Goal: Transaction & Acquisition: Subscribe to service/newsletter

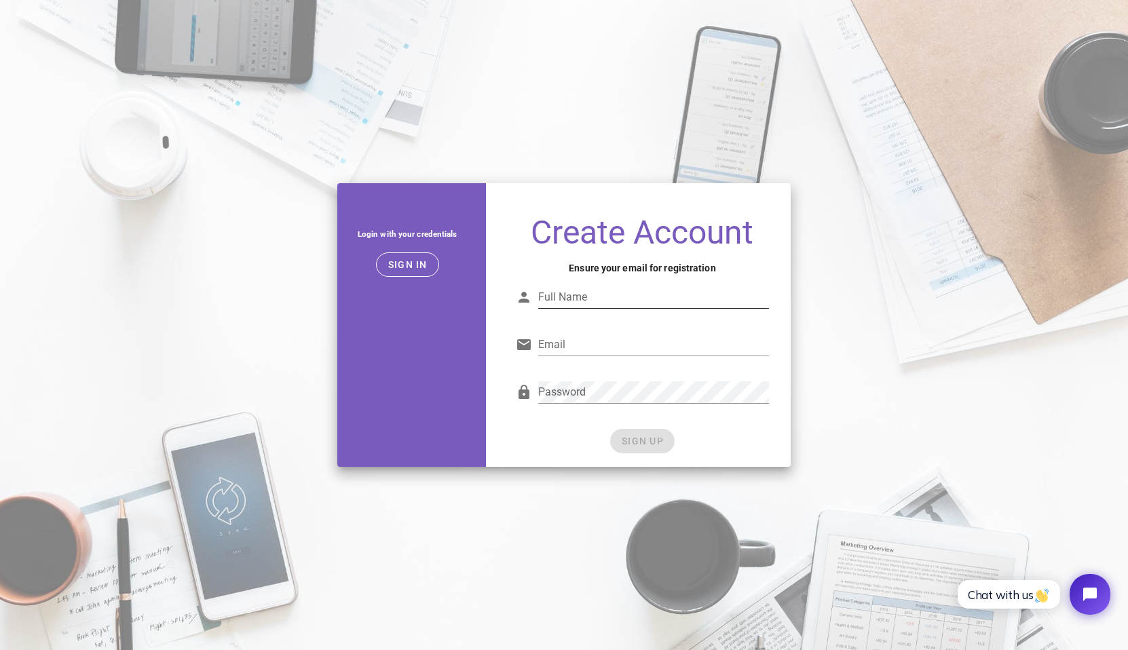
click at [641, 301] on input "Full Name" at bounding box center [653, 297] width 231 height 22
type input "Jonathan Kennedy"
type input "[EMAIL_ADDRESS][DOMAIN_NAME]"
click at [561, 396] on div "Password" at bounding box center [653, 392] width 231 height 22
click at [578, 391] on div "Password" at bounding box center [653, 392] width 231 height 22
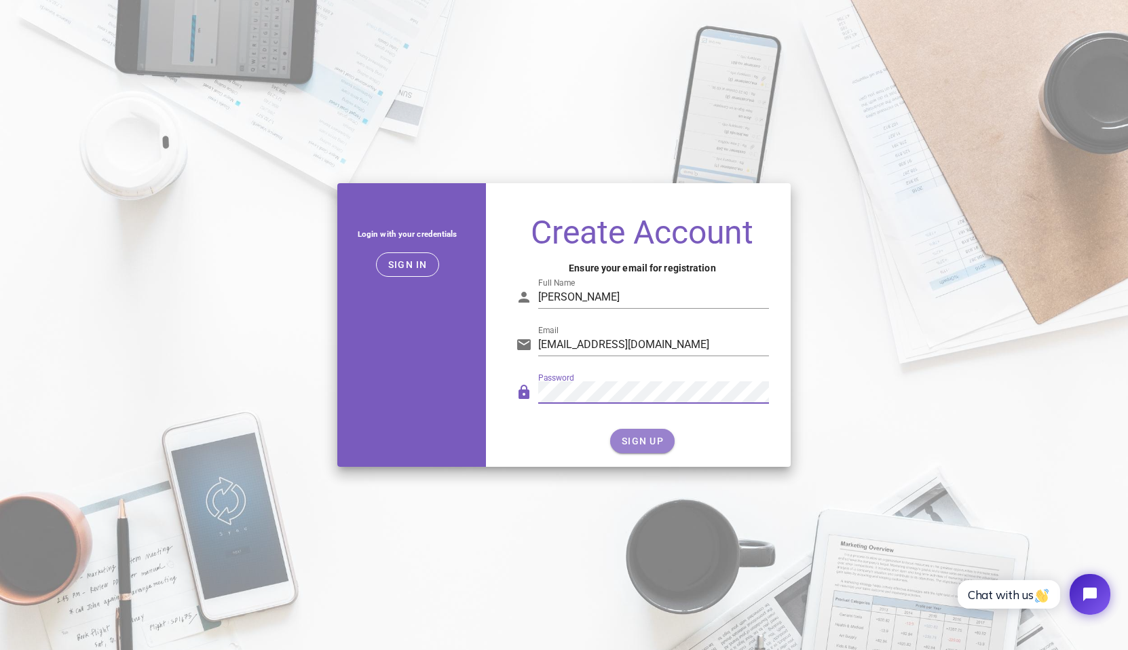
click at [636, 438] on span "SIGN UP" at bounding box center [642, 441] width 43 height 11
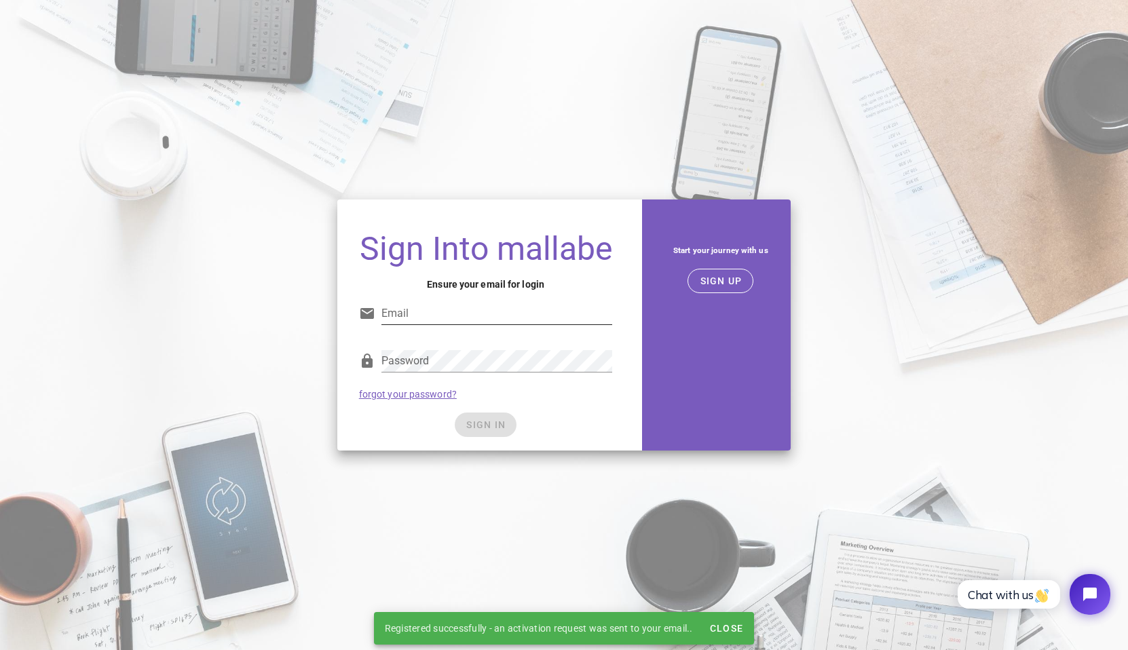
click at [472, 312] on input "Email" at bounding box center [496, 314] width 231 height 22
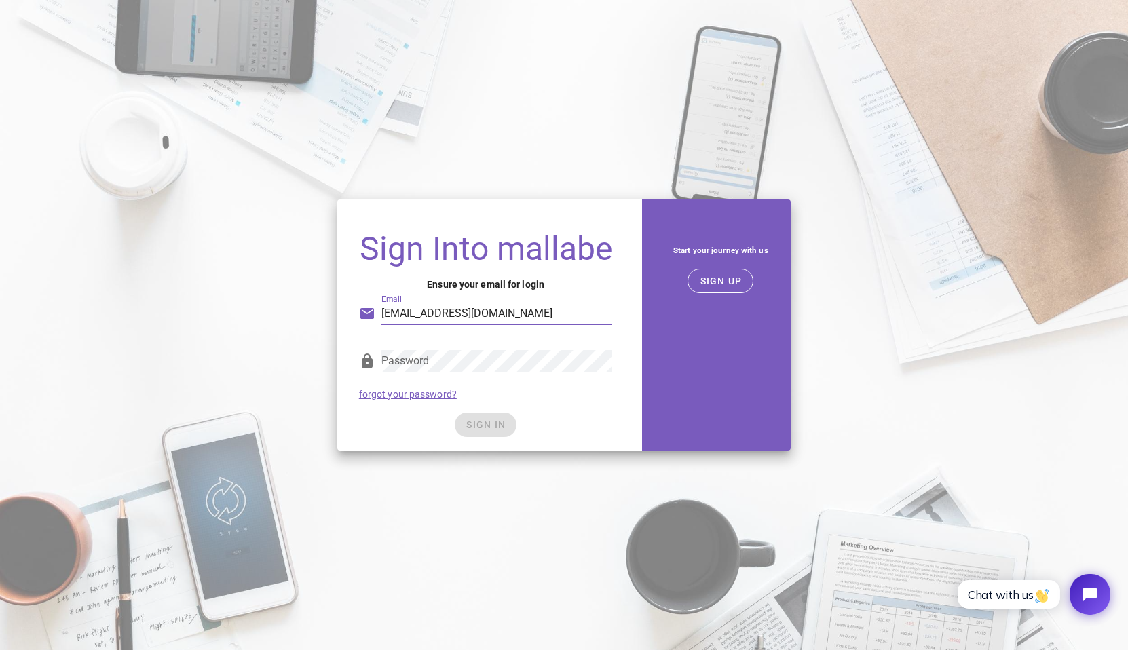
type input "admin@jaboosters.com"
click at [493, 428] on span "SIGN IN" at bounding box center [485, 424] width 40 height 11
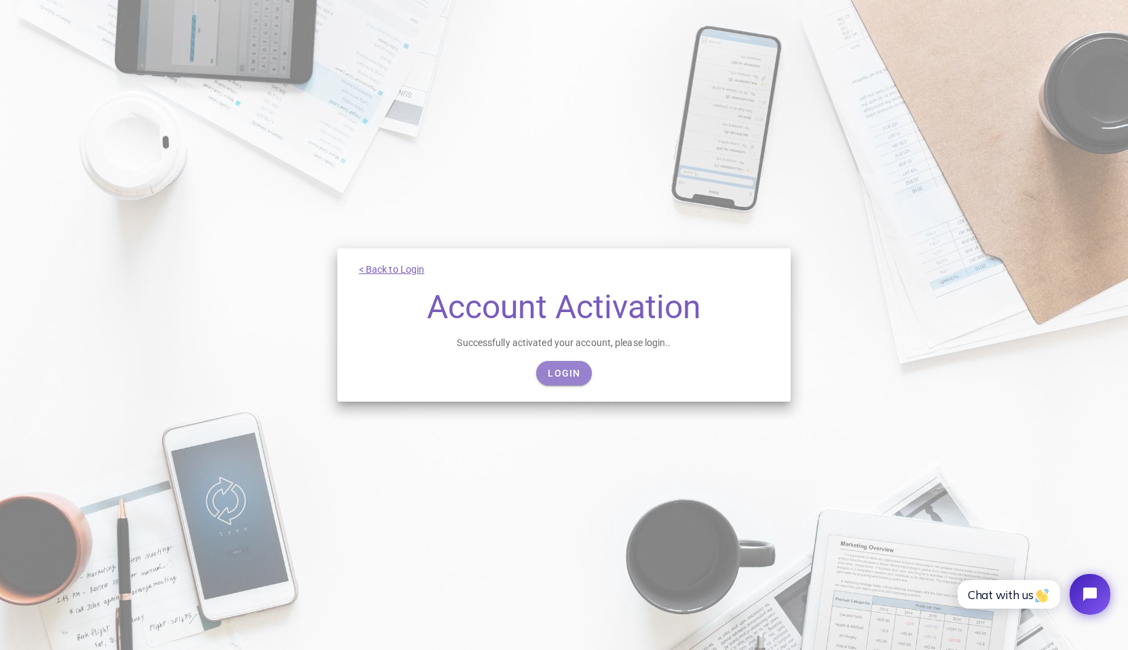
click at [566, 372] on span "Login" at bounding box center [563, 373] width 33 height 11
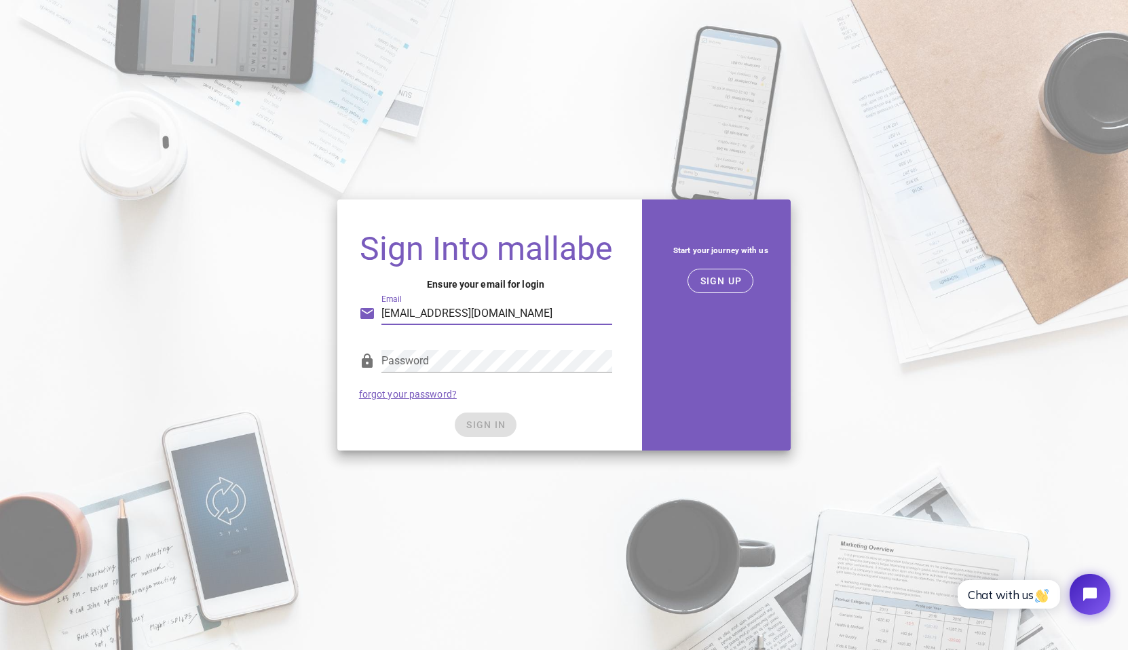
type input "[EMAIL_ADDRESS][DOMAIN_NAME]"
click at [491, 422] on span "SIGN IN" at bounding box center [485, 424] width 40 height 11
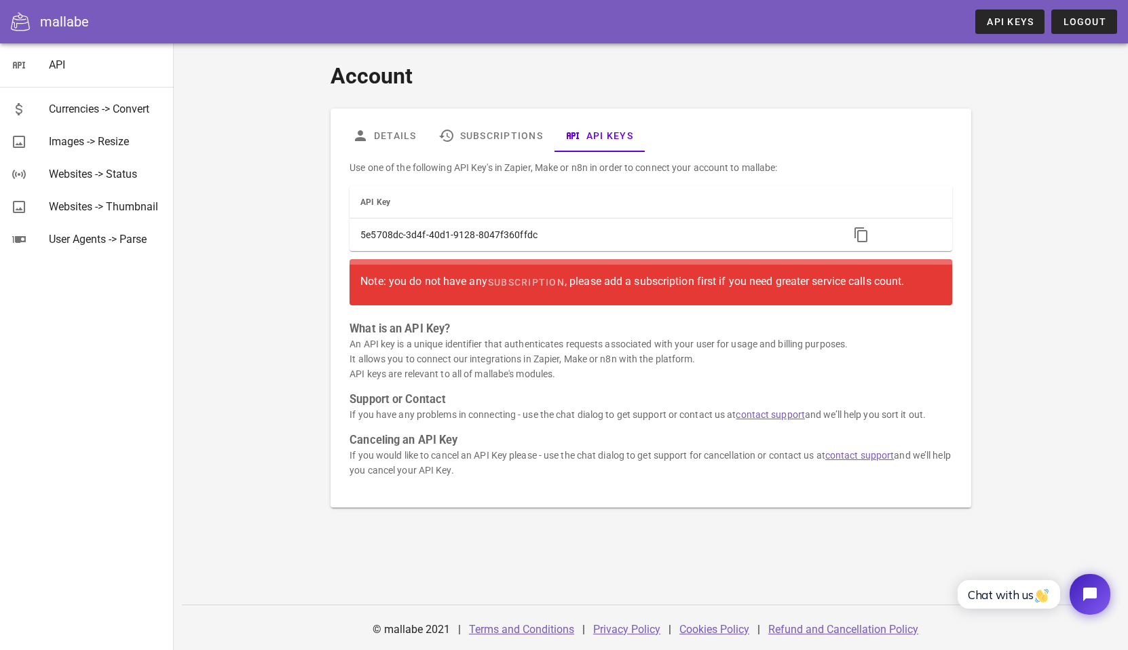
click at [707, 284] on div "Note: you do not have any subscription , please add a subscription first if you…" at bounding box center [650, 282] width 580 height 24
click at [512, 131] on link "Subscriptions" at bounding box center [490, 135] width 126 height 33
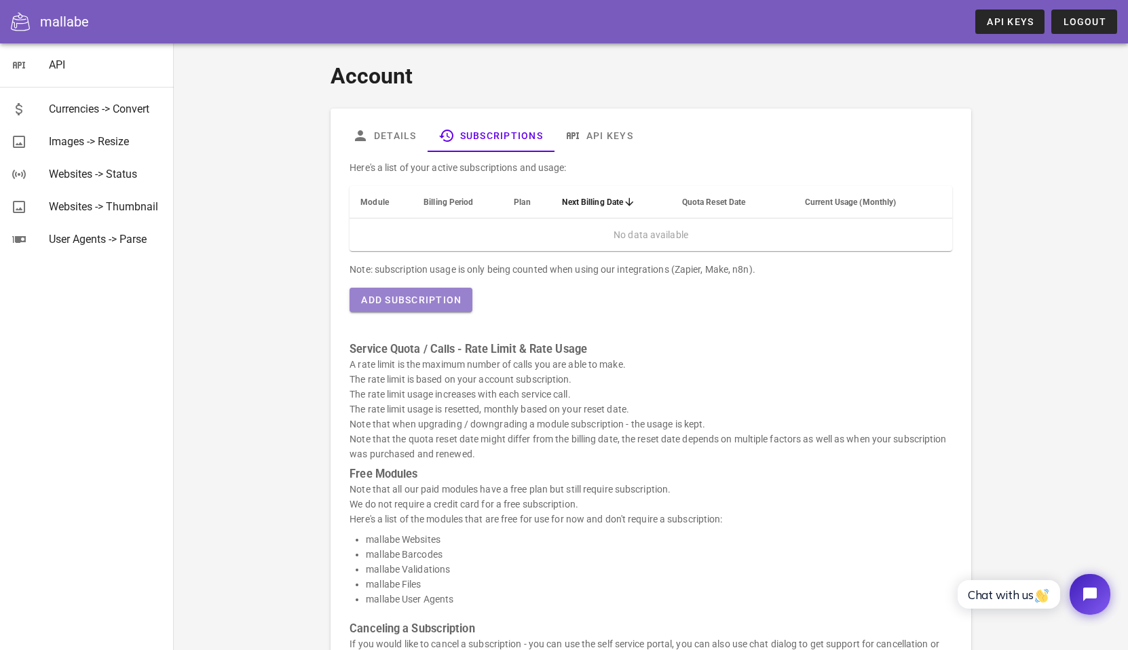
click at [427, 302] on span "Add Subscription" at bounding box center [410, 299] width 101 height 11
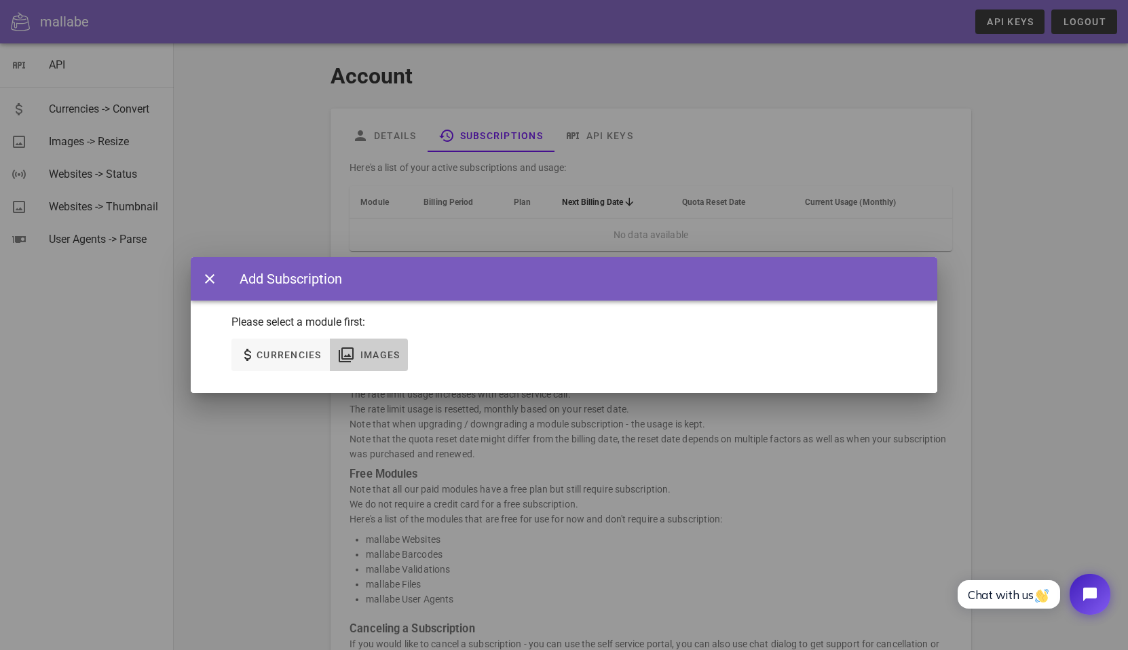
click at [380, 361] on span "Images" at bounding box center [369, 355] width 62 height 16
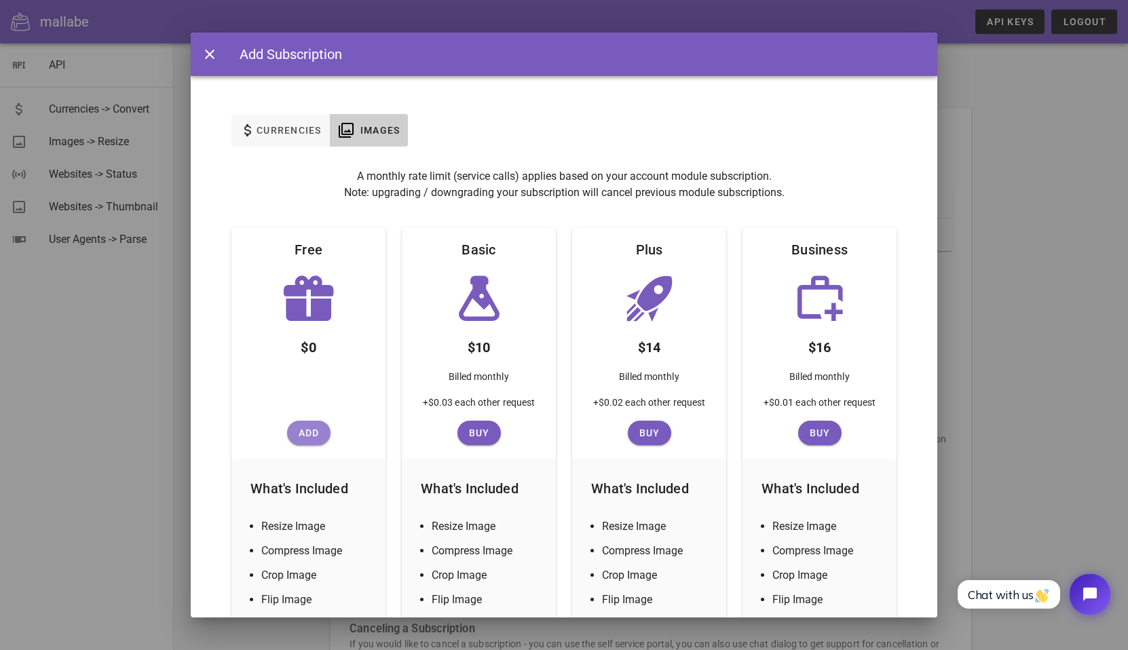
click at [305, 438] on span "Add" at bounding box center [308, 432] width 33 height 11
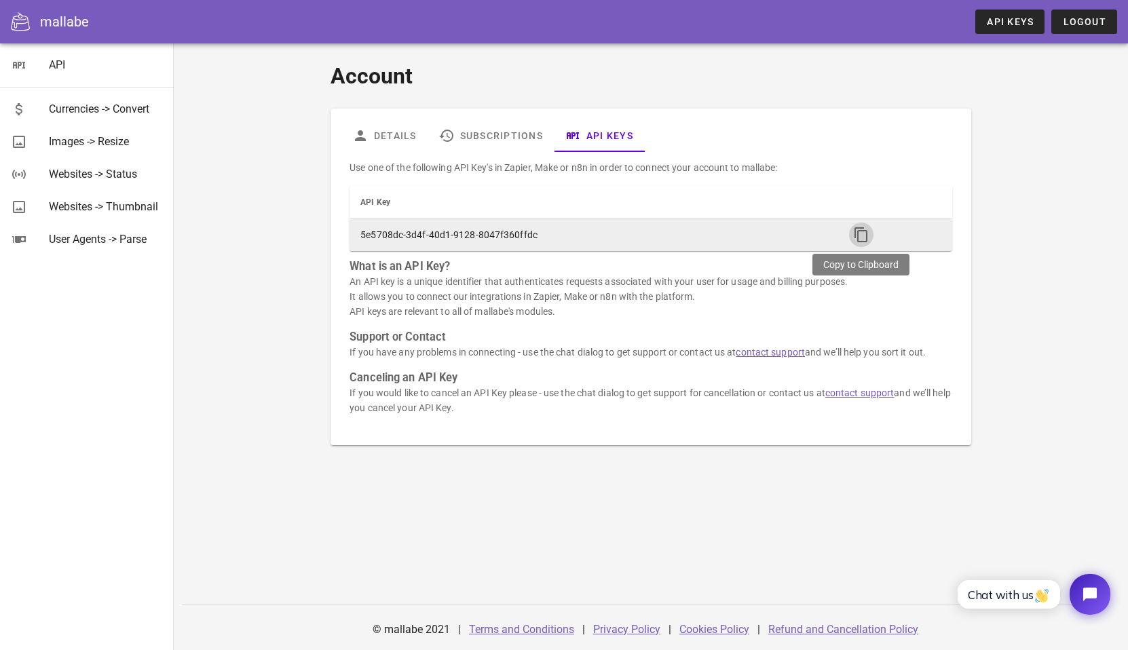
click at [861, 233] on icon "button" at bounding box center [861, 235] width 16 height 16
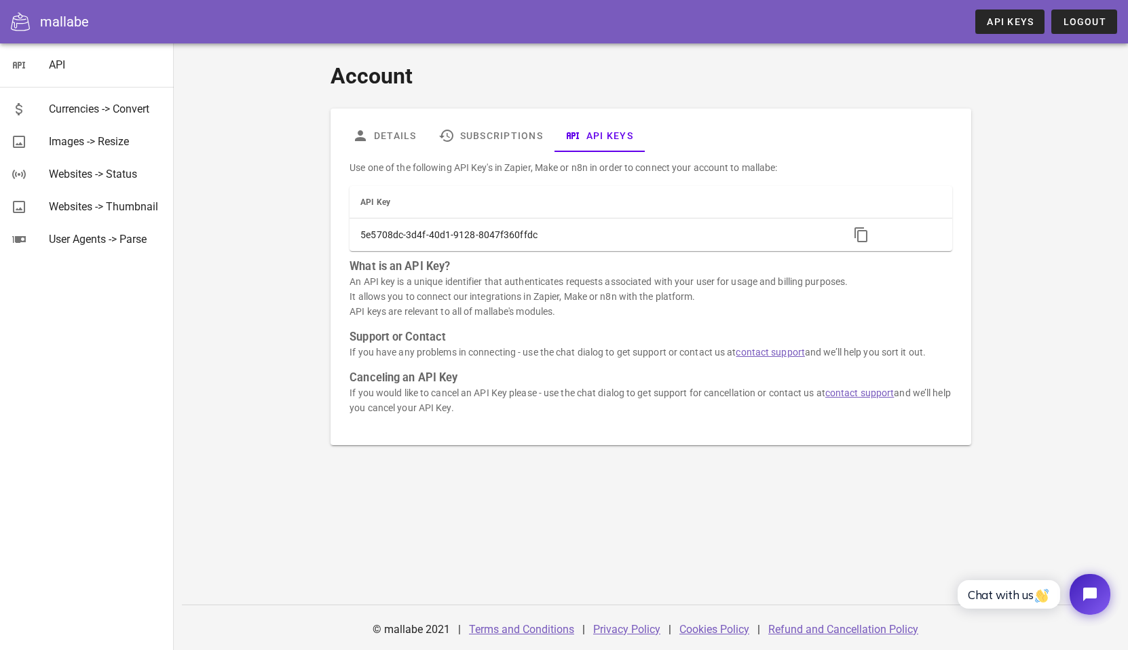
click at [46, 31] on div "mallabe" at bounding box center [64, 22] width 49 height 20
click at [64, 17] on div "mallabe" at bounding box center [64, 22] width 49 height 20
click at [19, 20] on icon at bounding box center [20, 21] width 19 height 19
click at [73, 138] on div "Images -> Resize" at bounding box center [106, 141] width 114 height 13
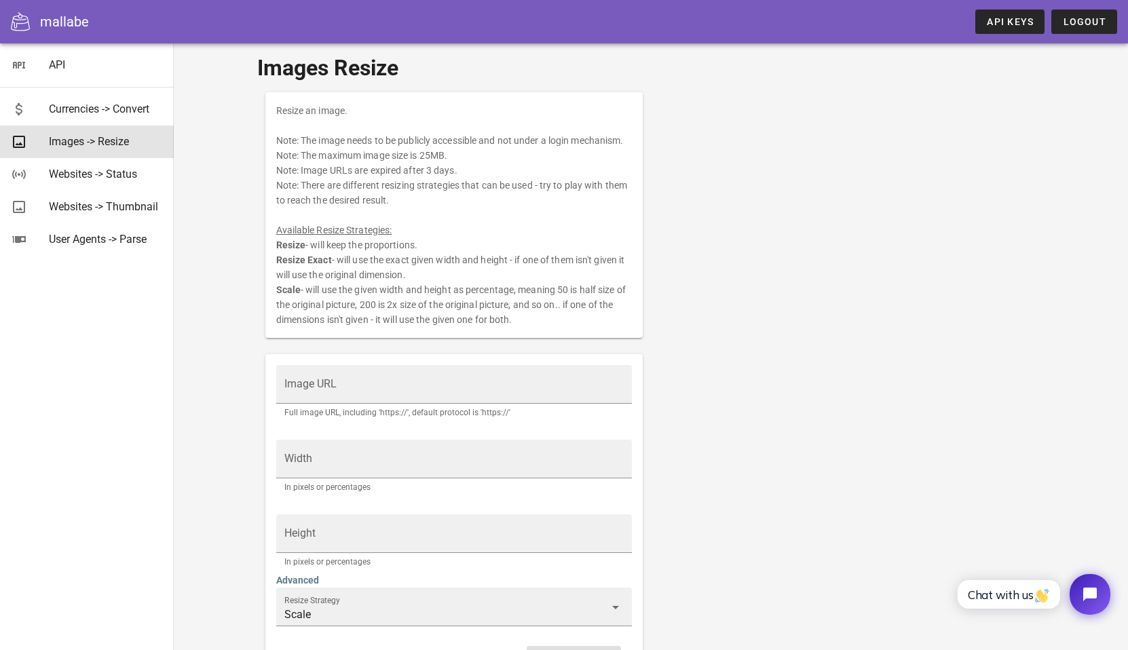
scroll to position [107, 0]
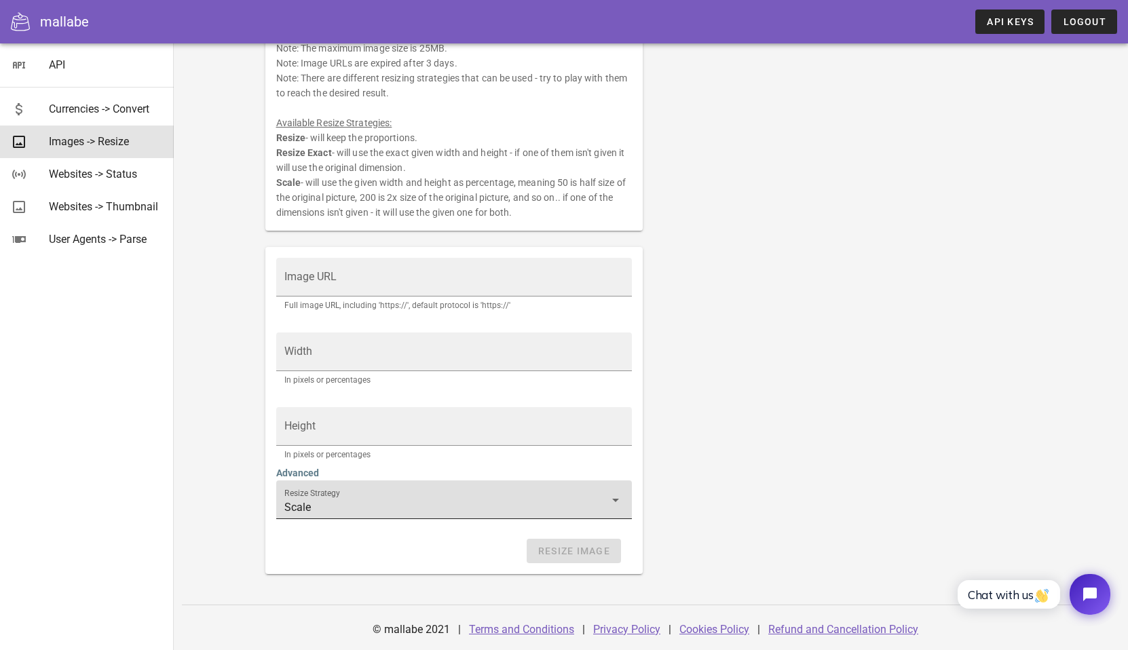
click at [614, 509] on div "Resize Strategy Scale" at bounding box center [454, 499] width 340 height 38
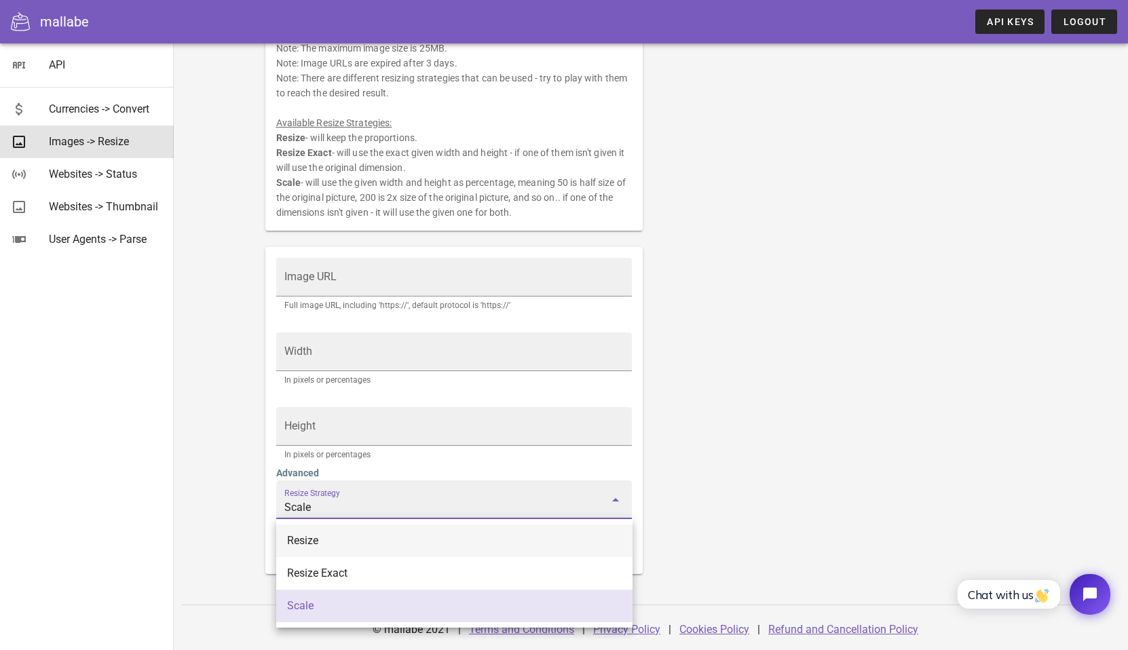
click at [588, 555] on div "Resize" at bounding box center [454, 540] width 356 height 33
type input "Resize"
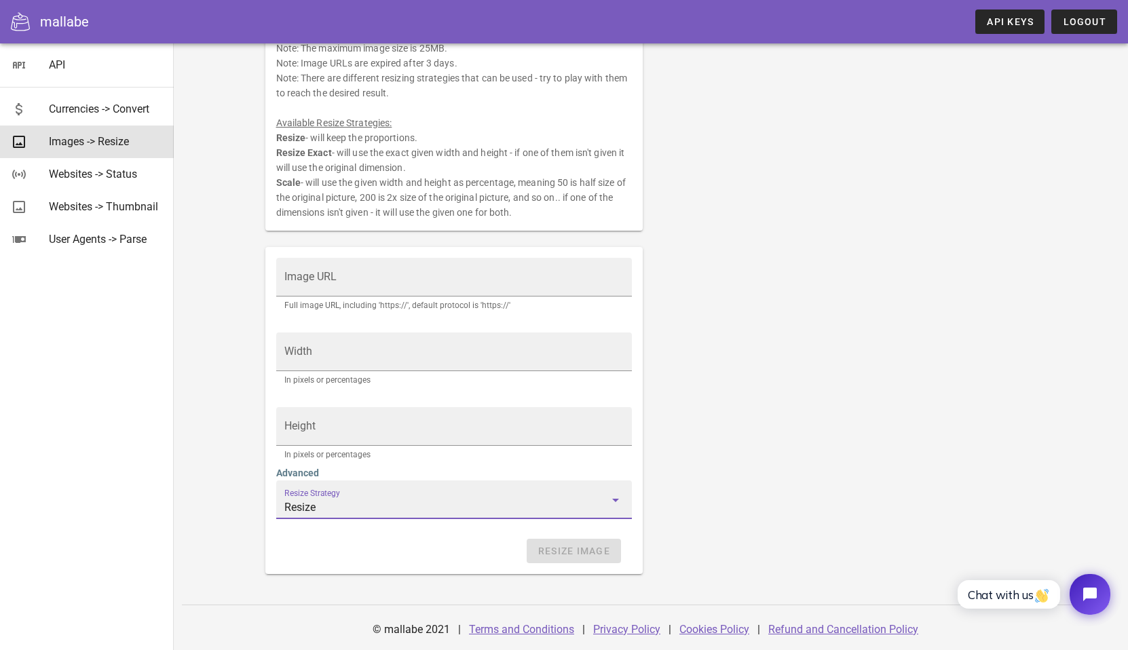
scroll to position [0, 0]
